Goal: Download file/media

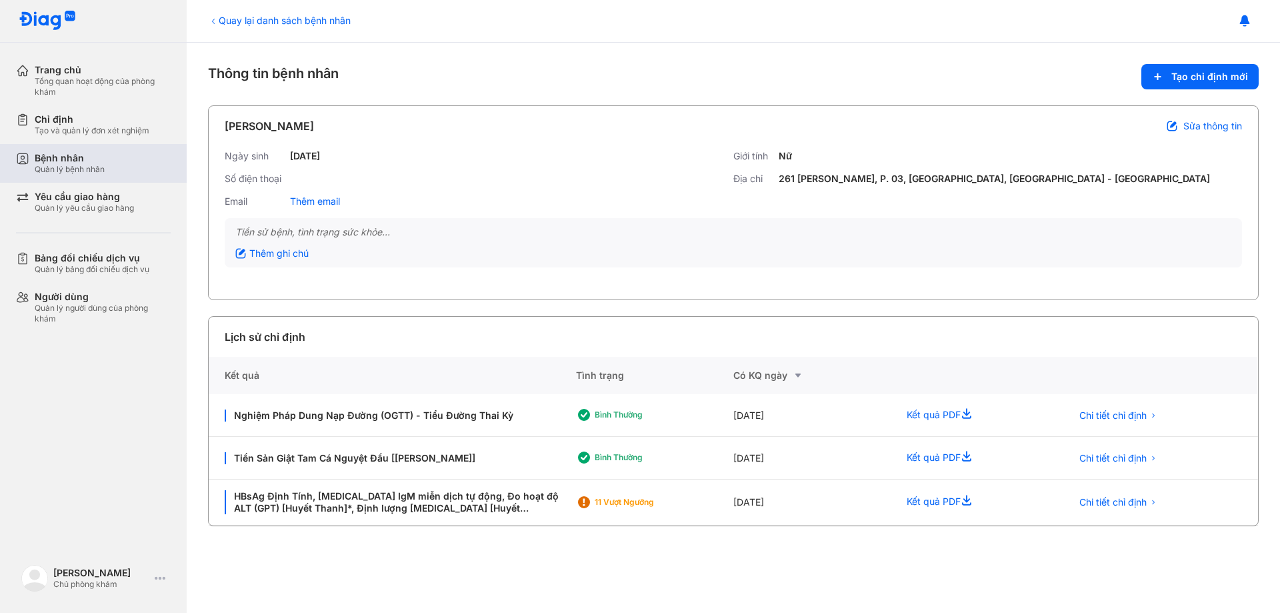
click at [59, 169] on div "Quản lý bệnh nhân" at bounding box center [70, 169] width 70 height 11
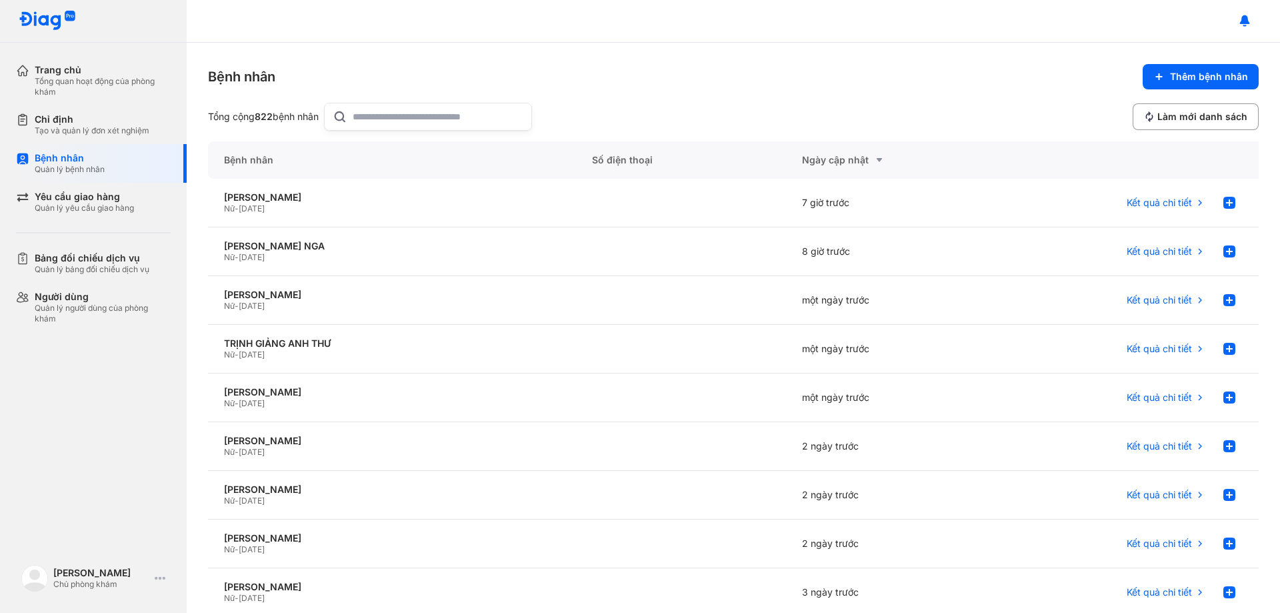
click at [411, 108] on input "text" at bounding box center [438, 116] width 171 height 27
click at [1156, 346] on span "Kết quả chi tiết" at bounding box center [1159, 349] width 65 height 12
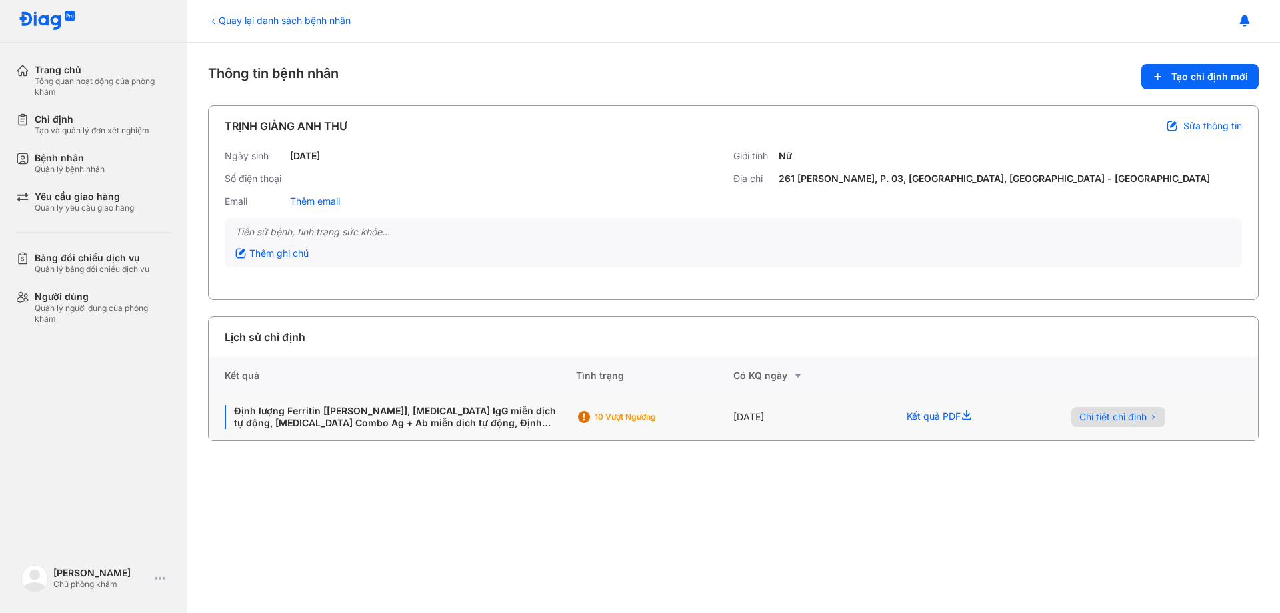
click at [1128, 414] on span "Chi tiết chỉ định" at bounding box center [1112, 417] width 67 height 12
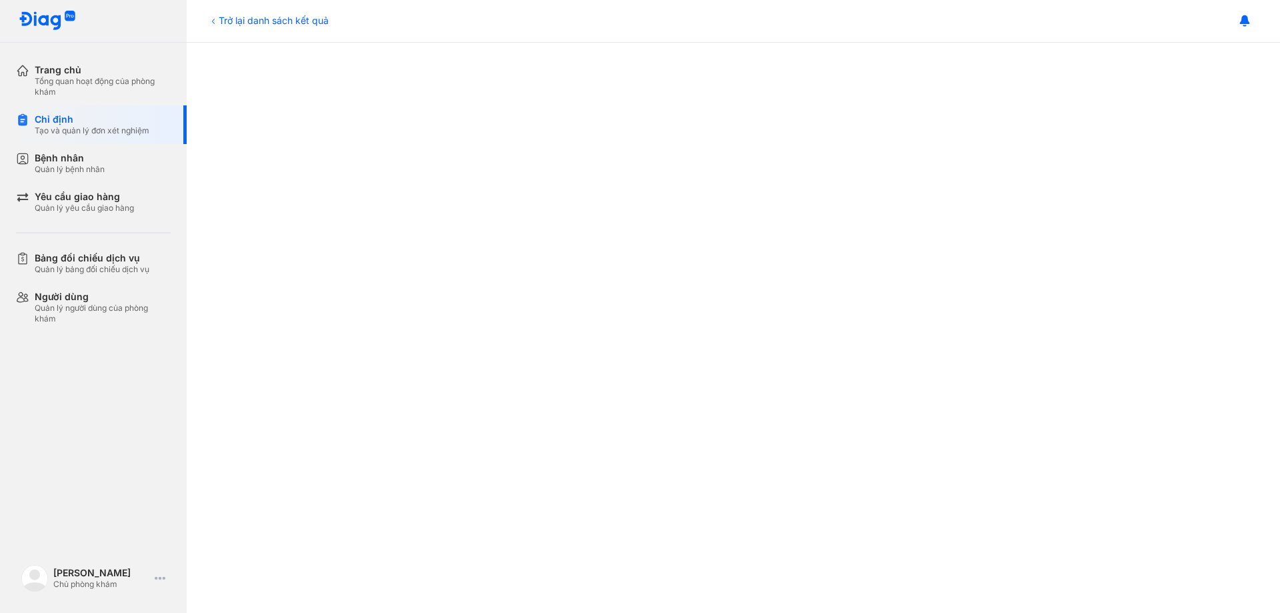
scroll to position [667, 0]
click at [243, 16] on div "Trở lại danh sách kết quả" at bounding box center [268, 20] width 121 height 14
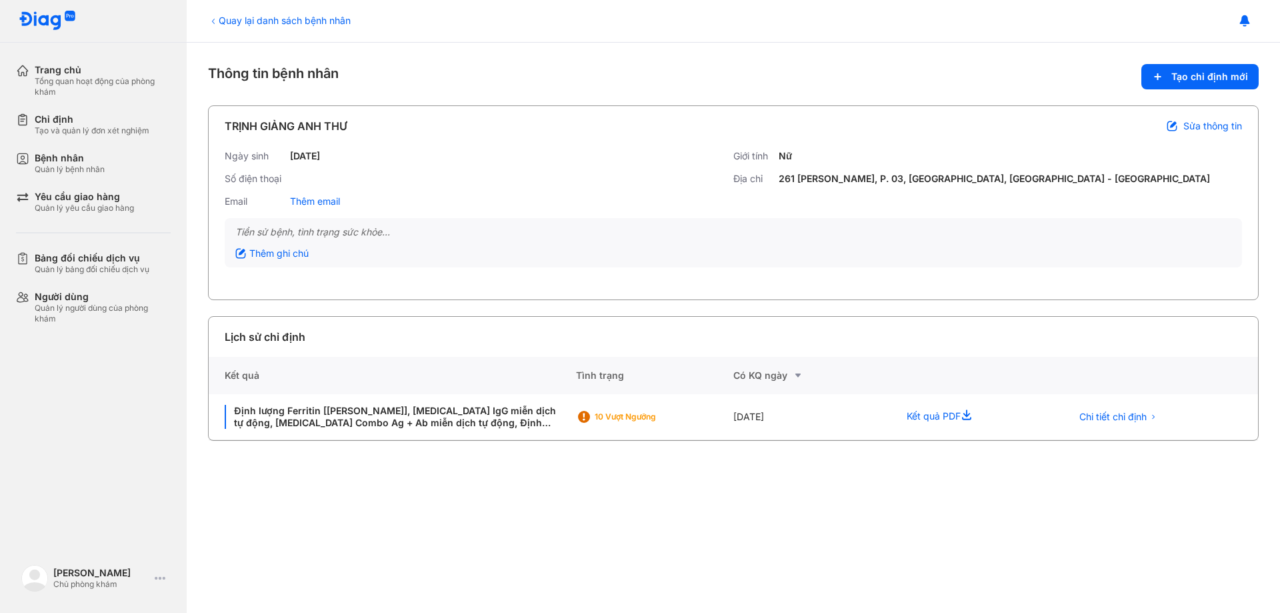
click at [235, 18] on div "Quay lại danh sách bệnh nhân" at bounding box center [279, 20] width 143 height 14
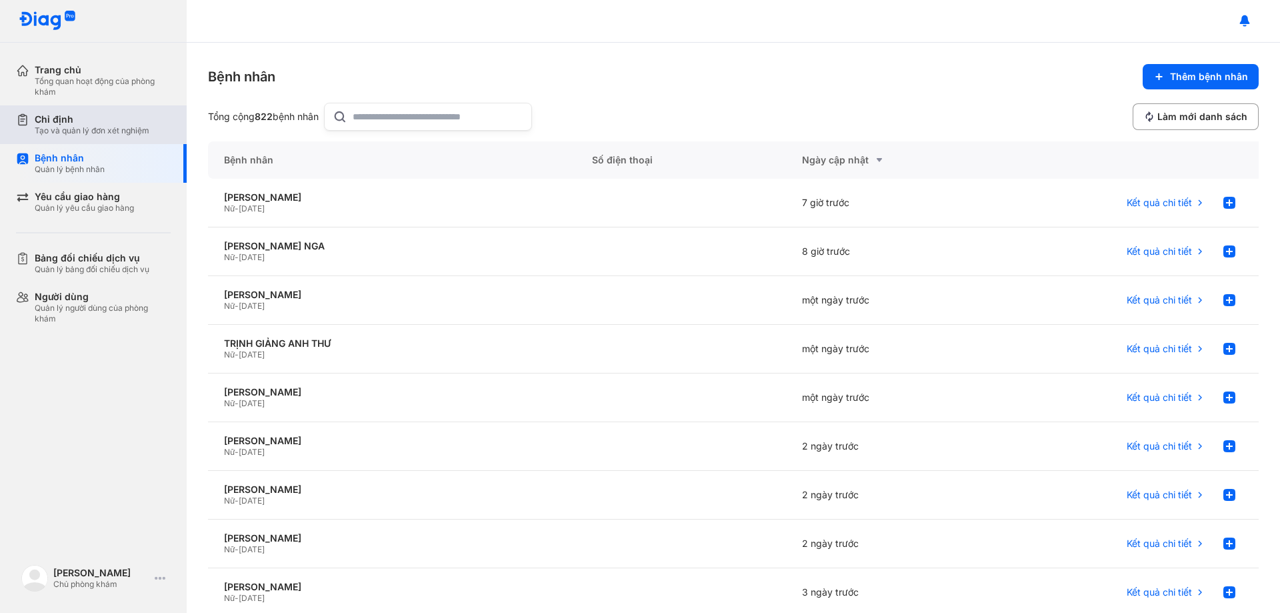
click at [95, 121] on div "Chỉ định" at bounding box center [92, 119] width 115 height 12
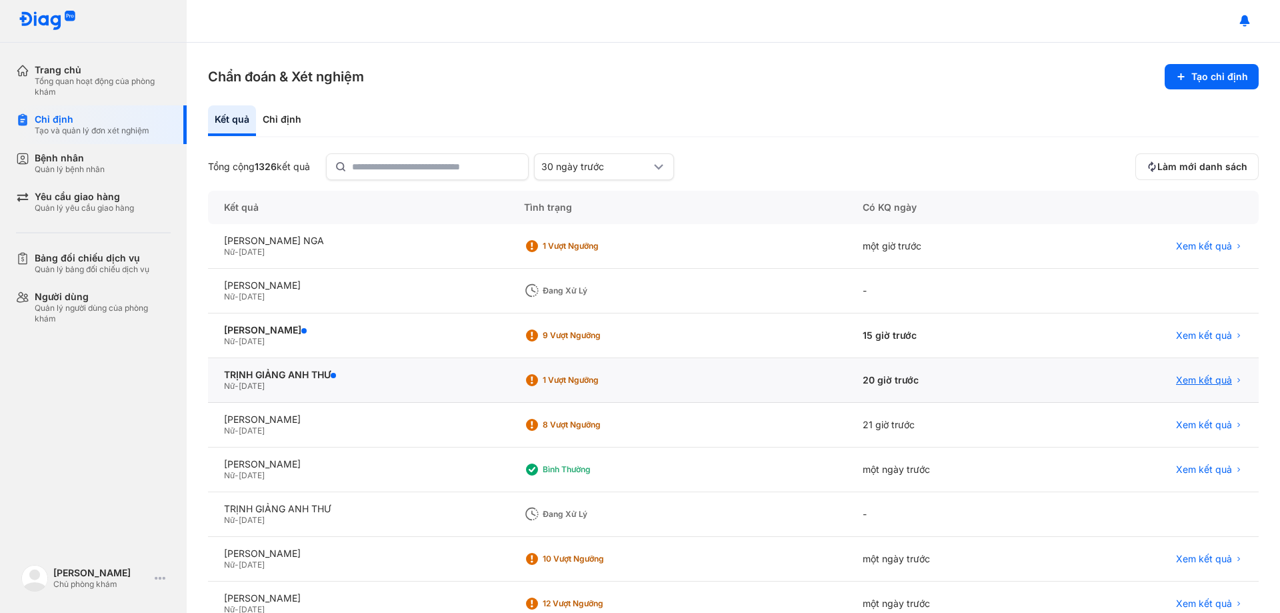
click at [1197, 382] on span "Xem kết quả" at bounding box center [1204, 380] width 56 height 12
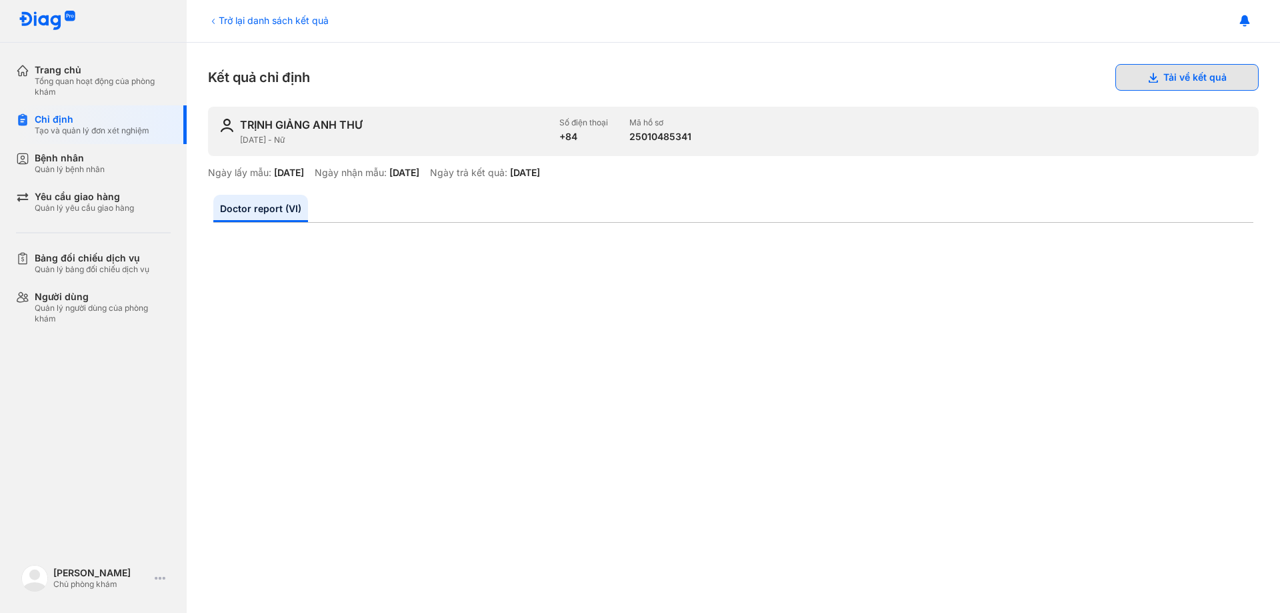
click at [1213, 71] on button "Tải về kết quả" at bounding box center [1186, 77] width 143 height 27
click at [223, 18] on div "Trở lại danh sách kết quả" at bounding box center [268, 20] width 121 height 14
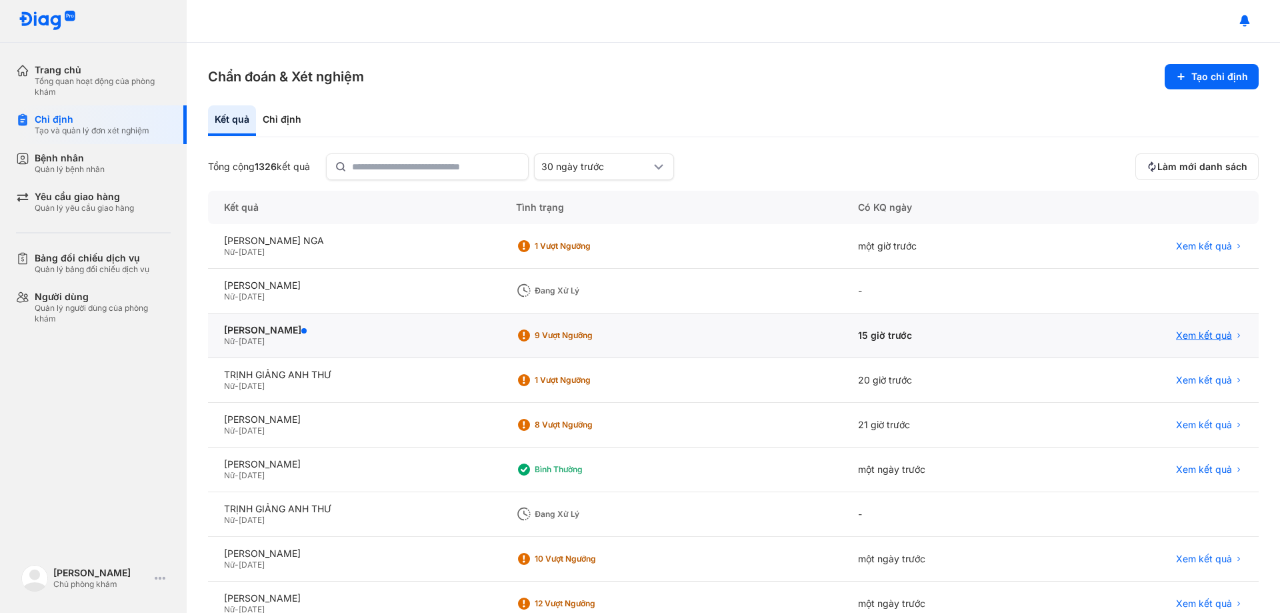
click at [1192, 336] on span "Xem kết quả" at bounding box center [1204, 335] width 56 height 12
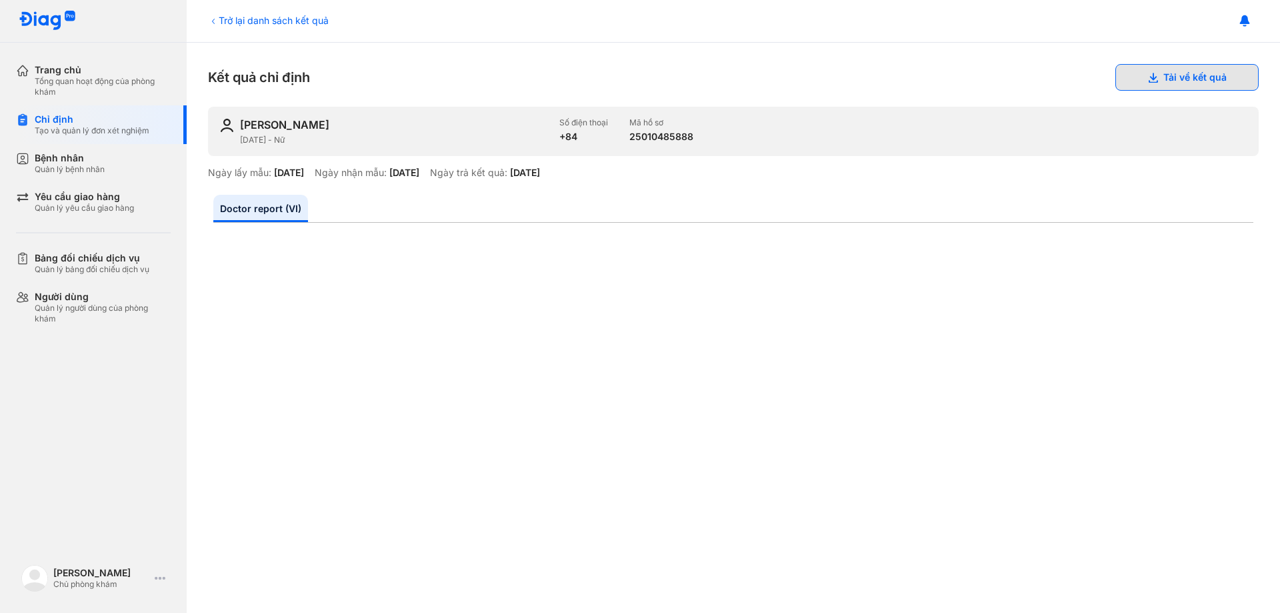
click at [1163, 77] on button "Tải về kết quả" at bounding box center [1186, 77] width 143 height 27
click at [228, 22] on div "Trở lại danh sách kết quả" at bounding box center [268, 20] width 121 height 14
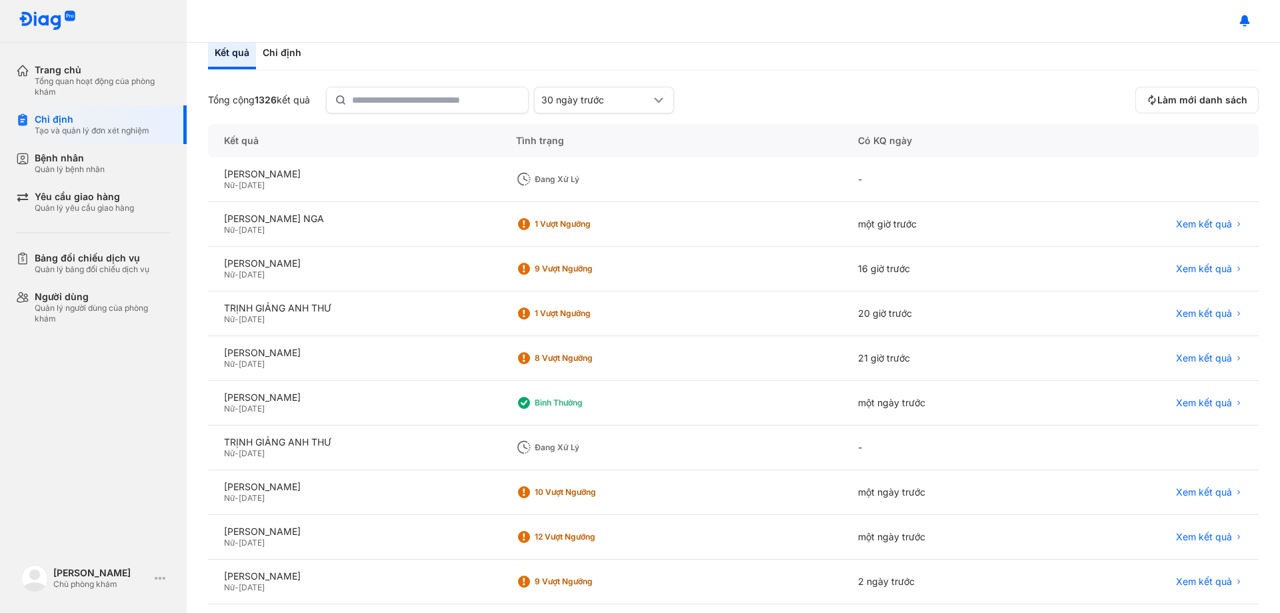
scroll to position [127, 0]
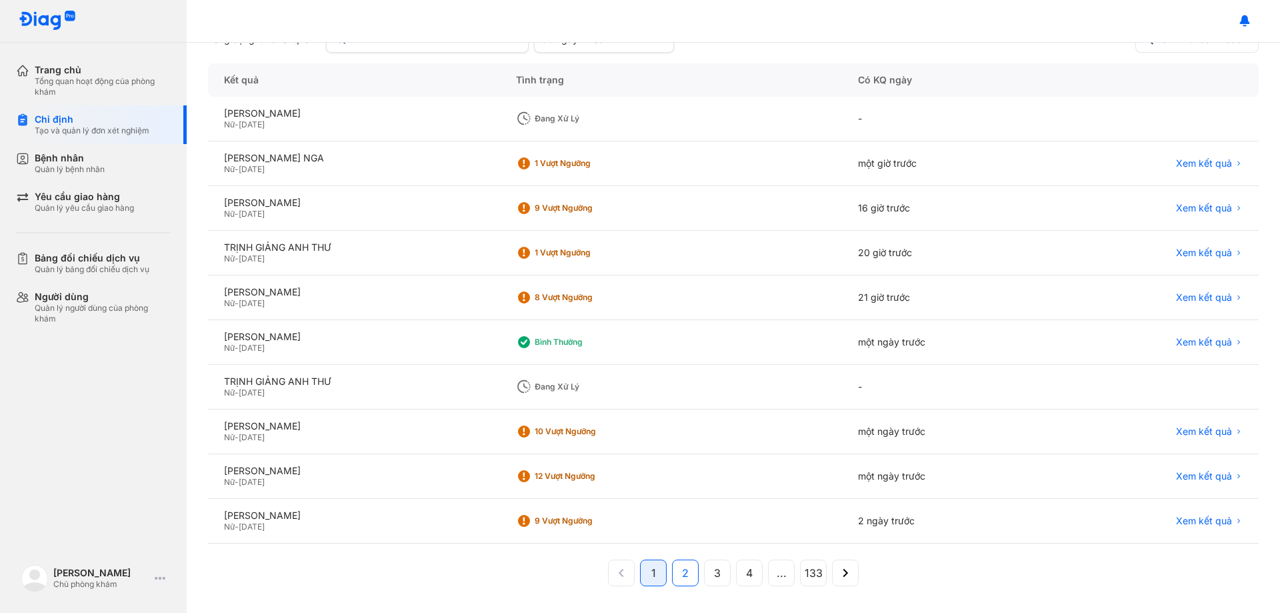
click at [682, 575] on span "2" at bounding box center [685, 573] width 7 height 16
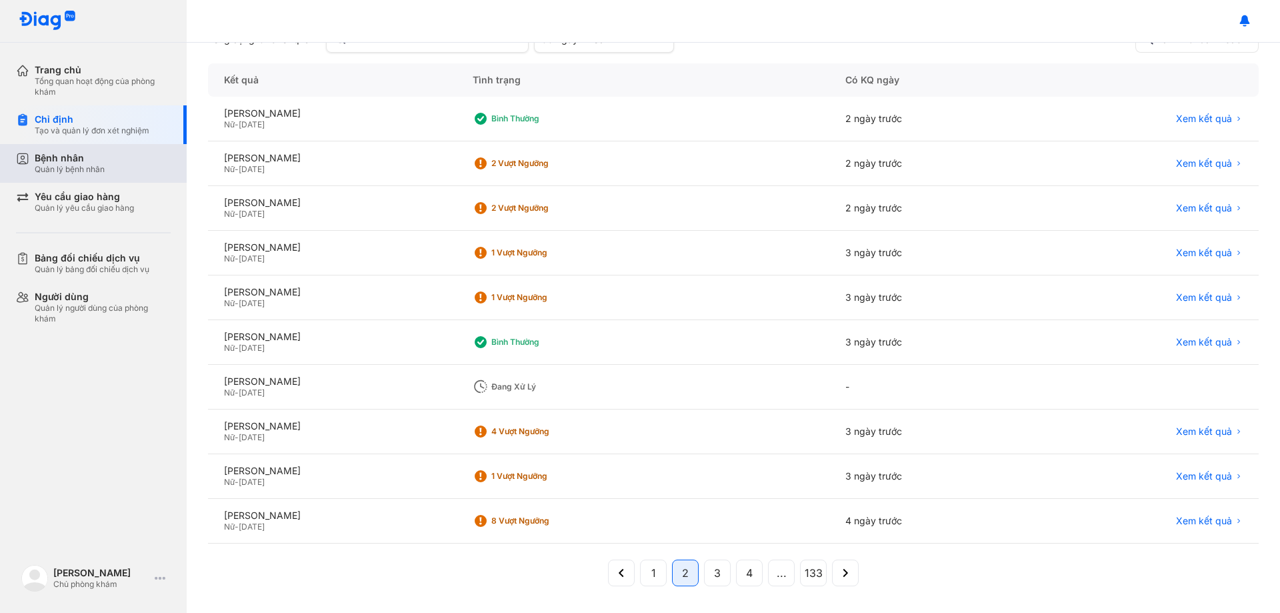
click at [54, 171] on div "Quản lý bệnh nhân" at bounding box center [70, 169] width 70 height 11
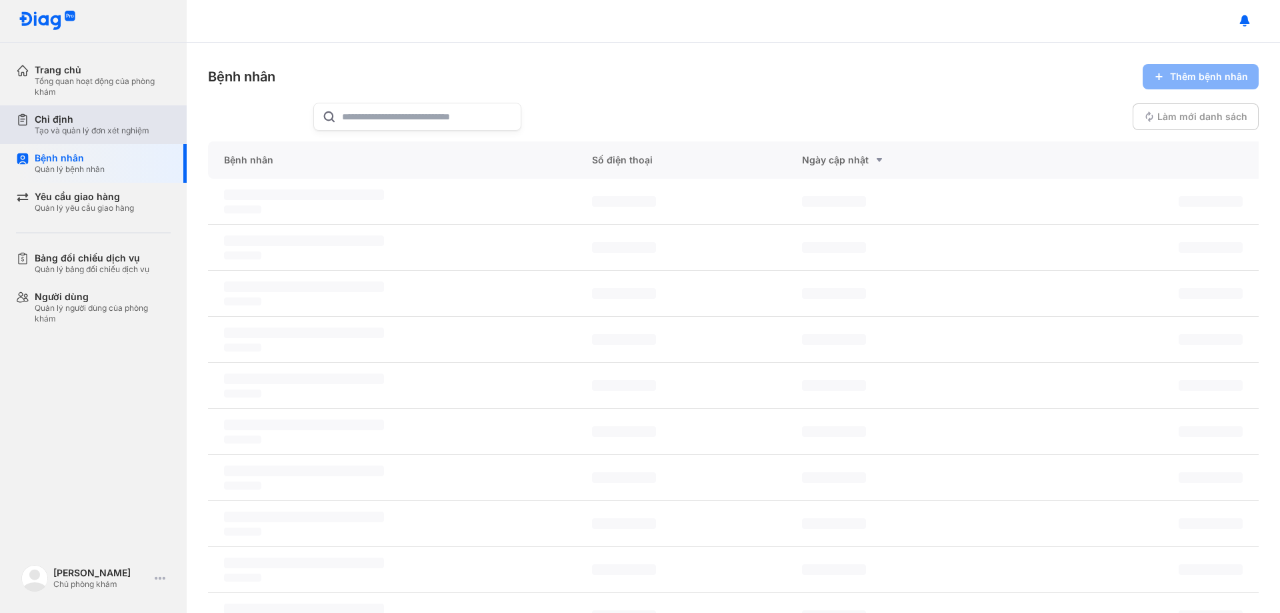
click at [64, 137] on div "Chỉ định Tạo và quản lý đơn xét nghiệm" at bounding box center [101, 124] width 171 height 39
